Goal: Task Accomplishment & Management: Complete application form

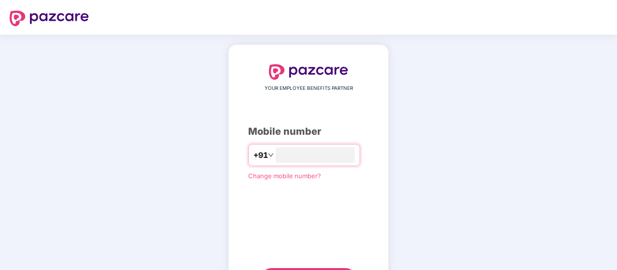
scroll to position [49, 0]
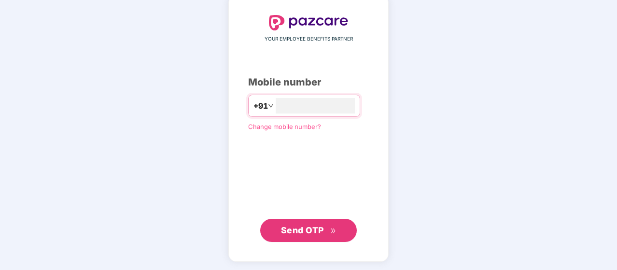
type input "**********"
click at [333, 228] on icon "double-right" at bounding box center [333, 231] width 6 height 6
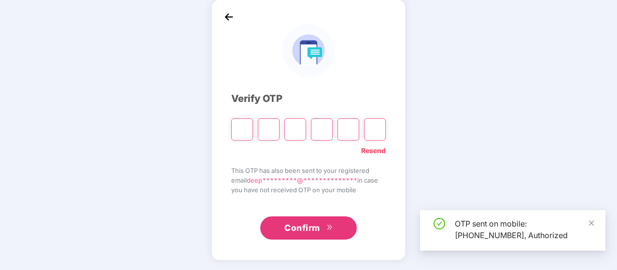
scroll to position [44, 0]
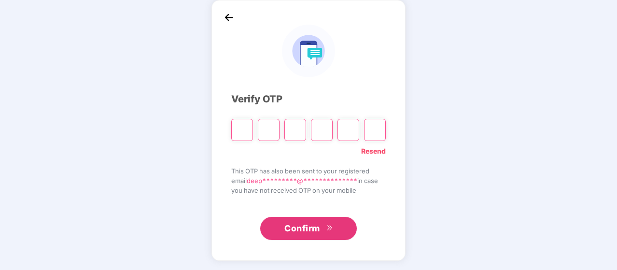
type input "*"
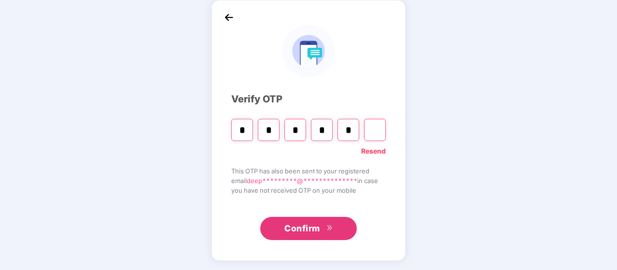
type input "*"
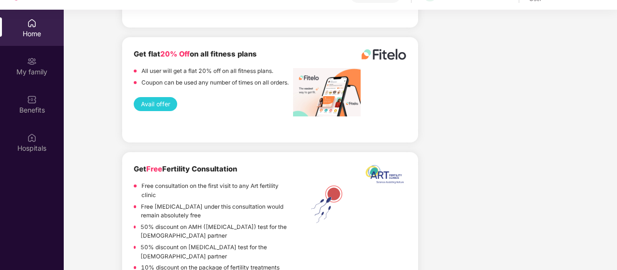
scroll to position [2291, 0]
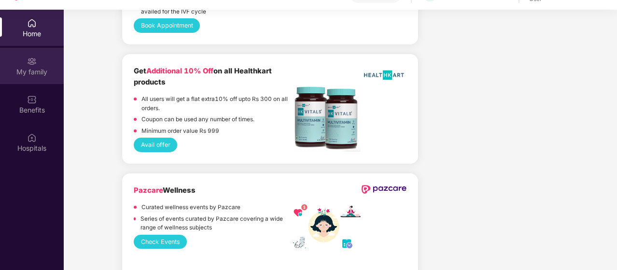
click at [39, 73] on div "My family" at bounding box center [32, 72] width 64 height 10
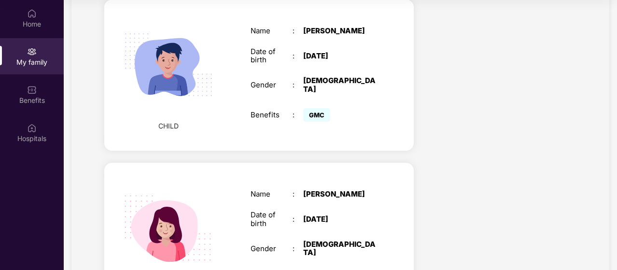
scroll to position [1013, 0]
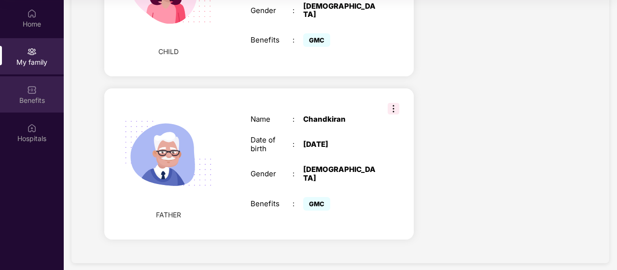
click at [39, 99] on div "Benefits" at bounding box center [32, 101] width 64 height 10
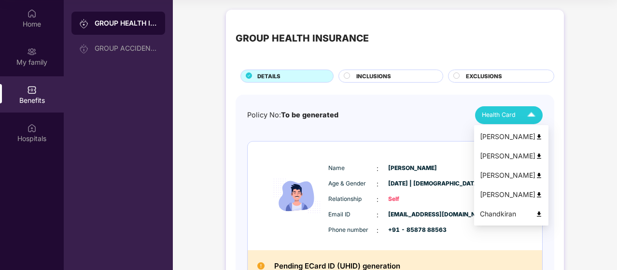
click at [535, 135] on img at bounding box center [538, 136] width 7 height 7
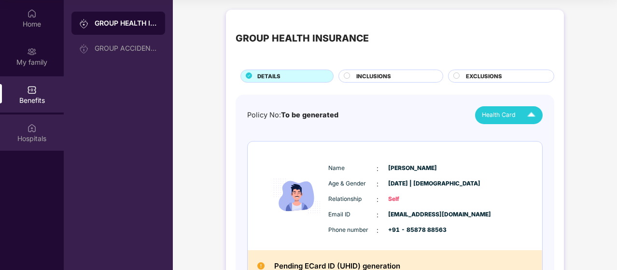
click at [35, 137] on div "Hospitals" at bounding box center [32, 139] width 64 height 10
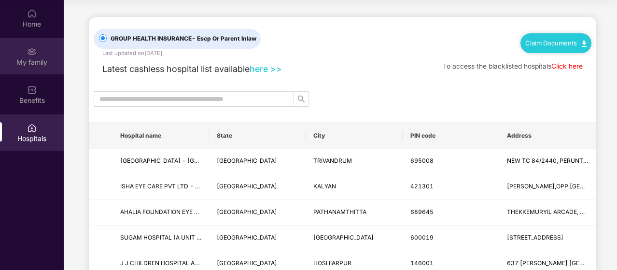
click at [31, 55] on img at bounding box center [32, 52] width 10 height 10
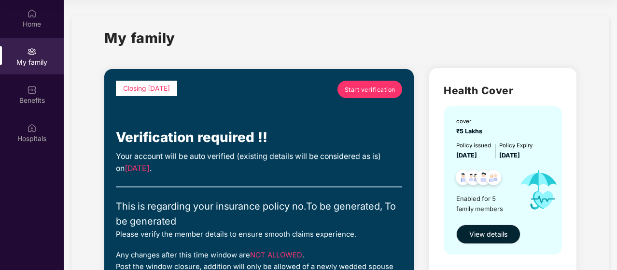
click at [373, 86] on span "Start verification" at bounding box center [370, 89] width 51 height 9
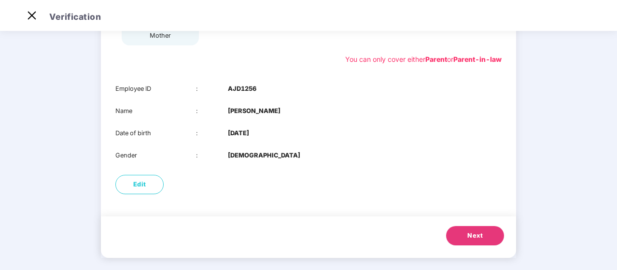
scroll to position [191, 0]
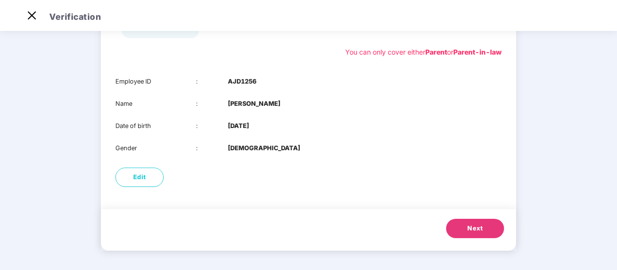
click at [469, 230] on span "Next" at bounding box center [474, 228] width 15 height 10
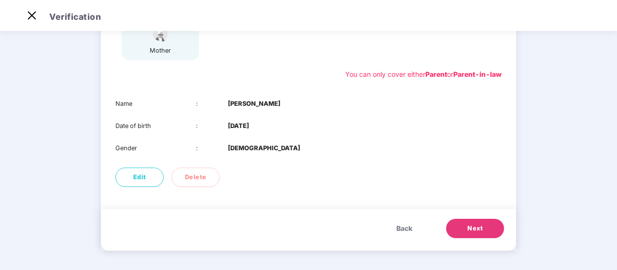
scroll to position [168, 0]
click at [489, 225] on button "Next" at bounding box center [475, 228] width 58 height 19
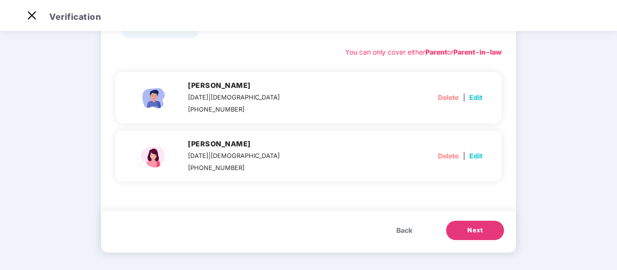
click at [489, 225] on button "Next" at bounding box center [475, 230] width 58 height 19
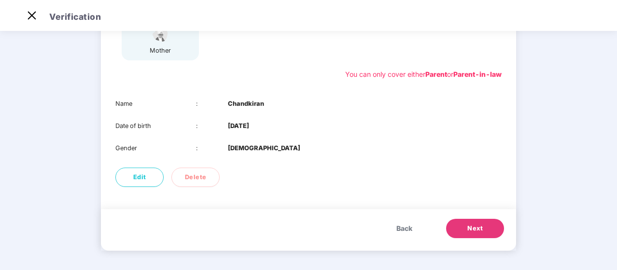
click at [489, 225] on button "Next" at bounding box center [475, 228] width 58 height 19
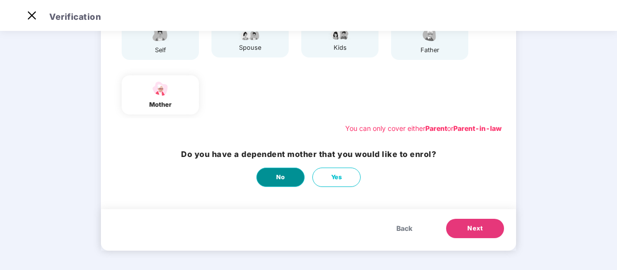
click at [282, 178] on span "No" at bounding box center [280, 177] width 9 height 10
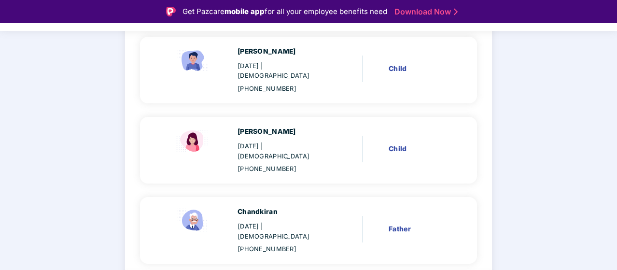
scroll to position [277, 0]
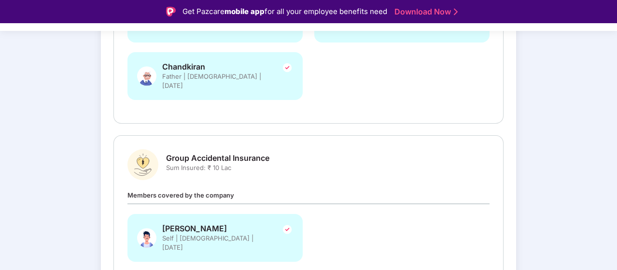
scroll to position [340, 0]
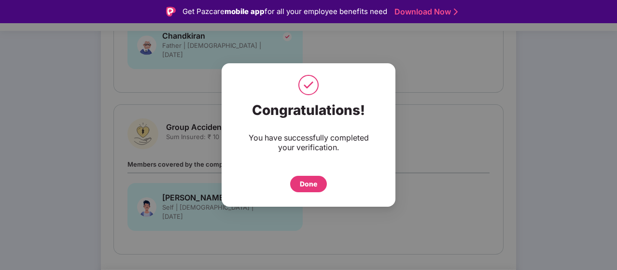
click at [312, 184] on div "Done" at bounding box center [308, 184] width 17 height 11
